Goal: Task Accomplishment & Management: Use online tool/utility

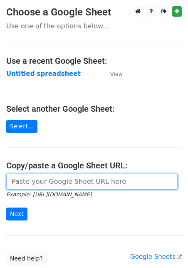
click at [77, 181] on input "url" at bounding box center [92, 182] width 172 height 16
paste input "[URL][DOMAIN_NAME]"
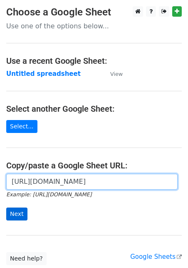
type input "[URL][DOMAIN_NAME]"
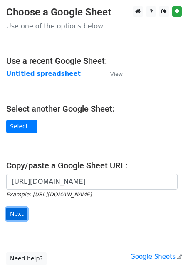
click at [18, 215] on input "Next" at bounding box center [16, 213] width 21 height 13
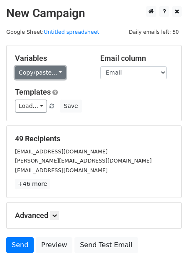
click at [50, 73] on link "Copy/paste..." at bounding box center [40, 72] width 51 height 13
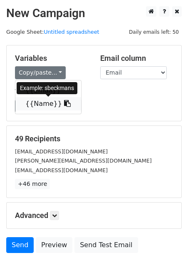
click at [39, 102] on link "{{Name}}" at bounding box center [48, 103] width 66 height 13
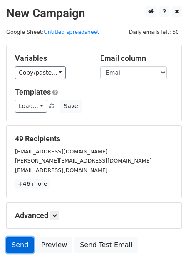
click at [20, 246] on link "Send" at bounding box center [19, 245] width 27 height 16
